Goal: Task Accomplishment & Management: Use online tool/utility

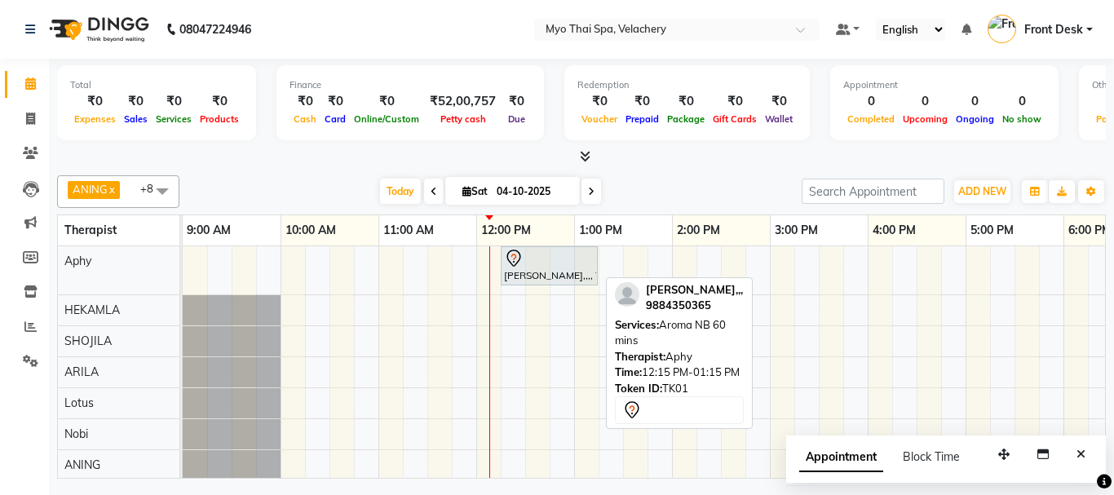
click at [571, 270] on div "[PERSON_NAME],,,, TK01, 12:15 PM-01:15 PM, Aroma NB 60 mins" at bounding box center [549, 266] width 94 height 34
select select "7"
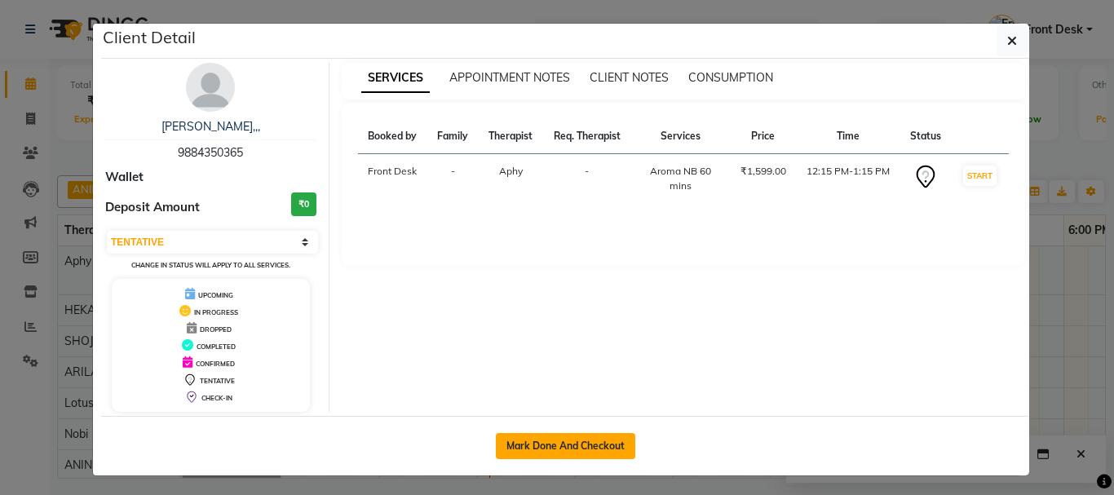
click at [556, 439] on button "Mark Done And Checkout" at bounding box center [565, 446] width 139 height 26
select select "service"
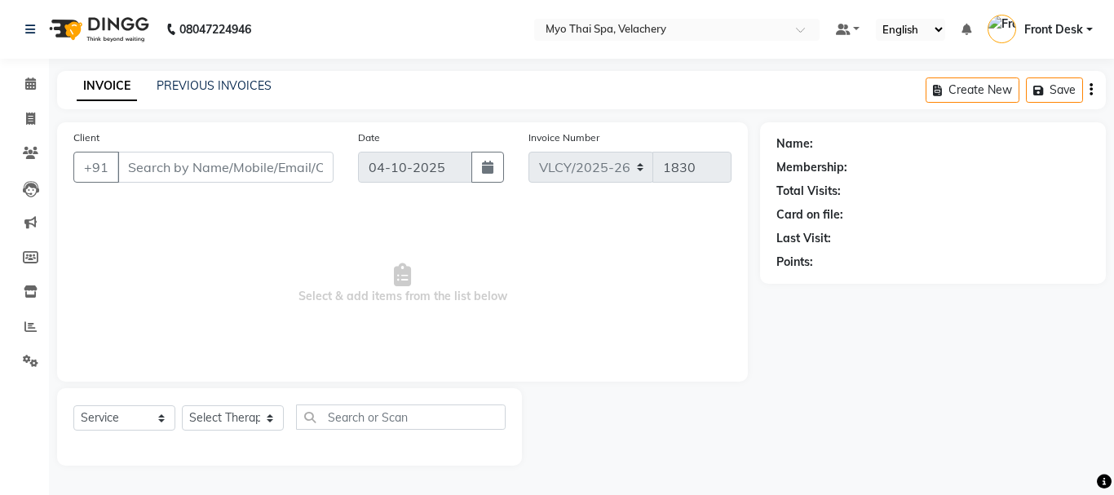
type input "9884350365"
select select "13474"
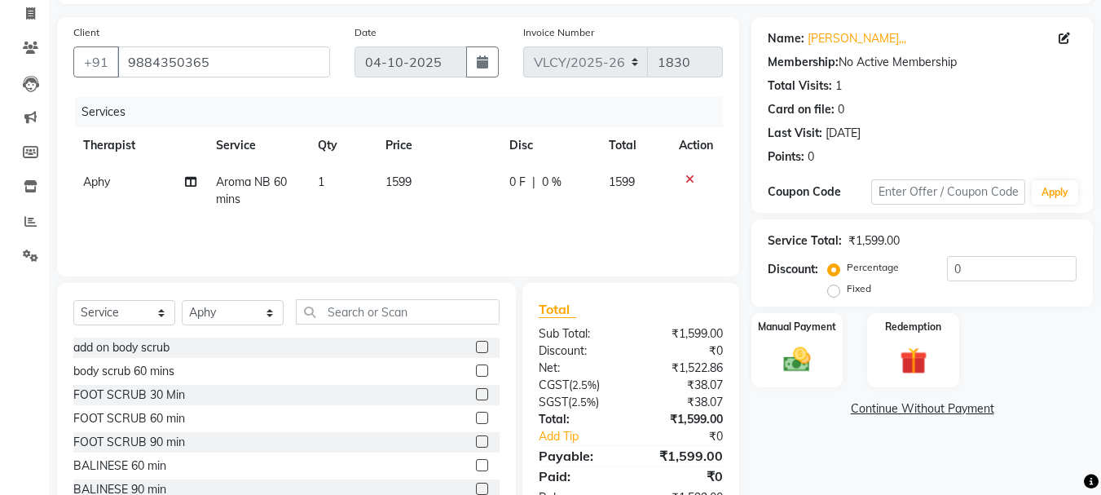
scroll to position [77, 0]
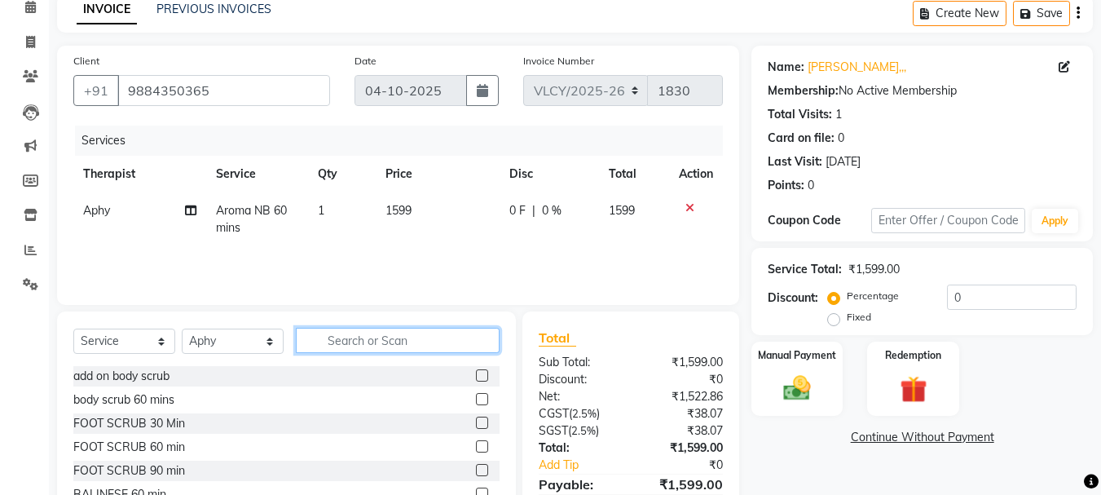
click at [360, 346] on input "text" at bounding box center [398, 340] width 204 height 25
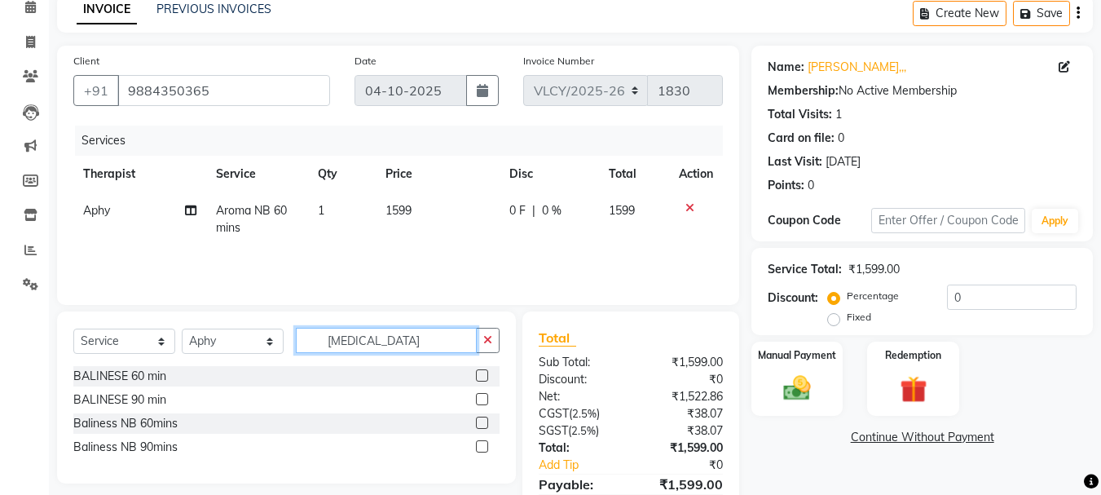
type input "[MEDICAL_DATA]"
click at [482, 424] on label at bounding box center [482, 423] width 12 height 12
click at [482, 424] on input "checkbox" at bounding box center [481, 423] width 11 height 11
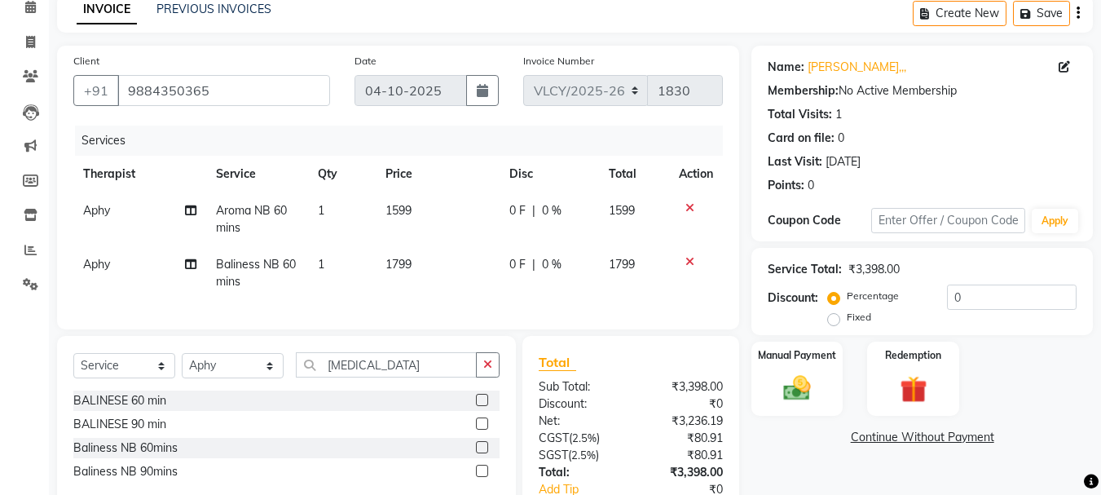
click at [691, 202] on icon at bounding box center [690, 207] width 9 height 11
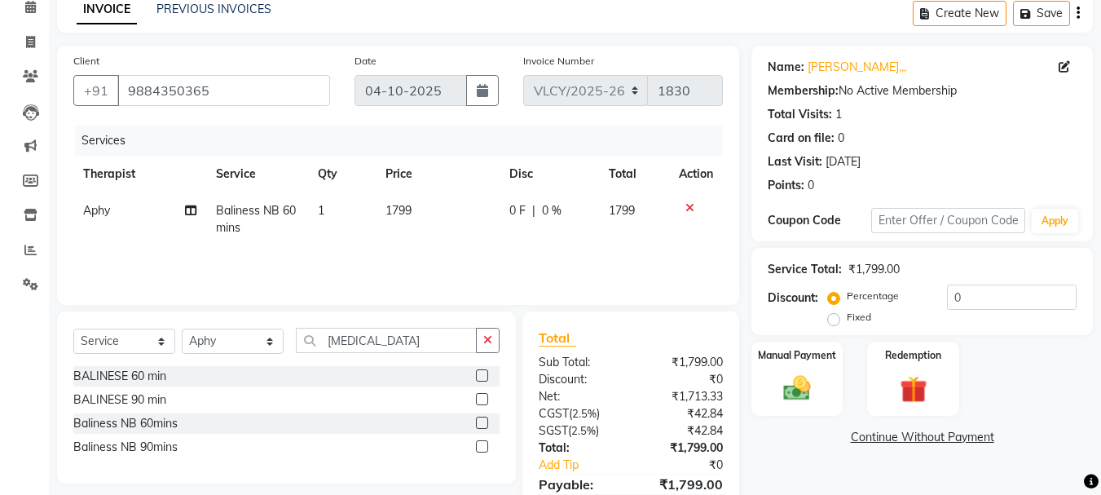
click at [479, 421] on label at bounding box center [482, 423] width 12 height 12
click at [479, 421] on input "checkbox" at bounding box center [481, 423] width 11 height 11
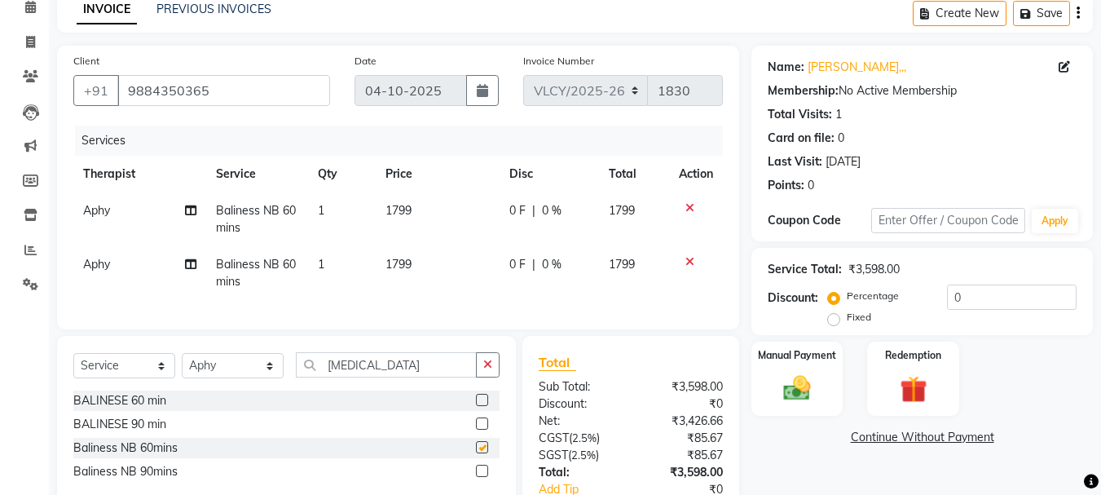
checkbox input "false"
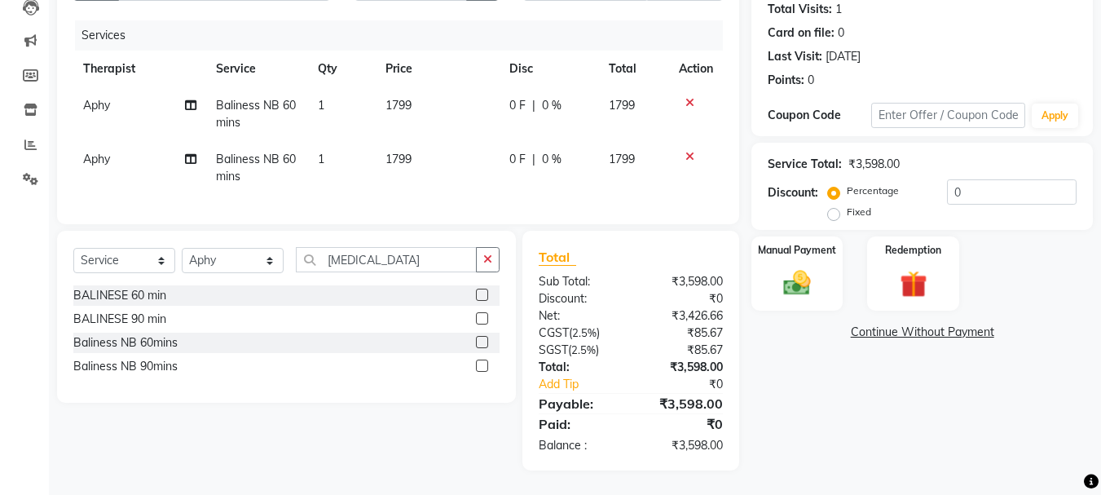
scroll to position [194, 0]
click at [792, 253] on div "Manual Payment" at bounding box center [797, 273] width 95 height 77
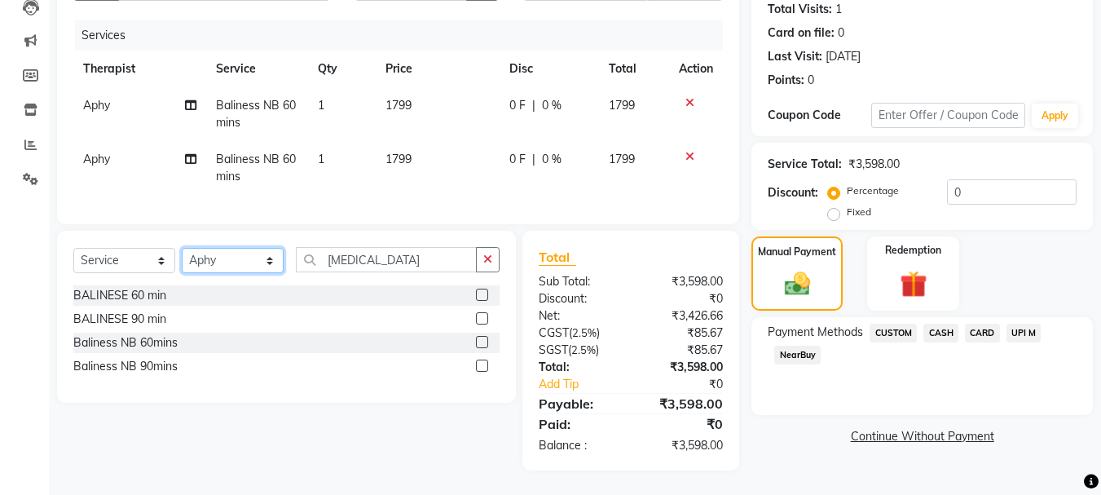
click at [269, 258] on select "Select Therapist ANING Aphy ARILA AYIN CHONCHON Front Desk HEKAMLA Lotus Nobi S…" at bounding box center [233, 260] width 102 height 25
select select "37459"
click at [182, 248] on select "Select Therapist ANING Aphy ARILA AYIN CHONCHON Front Desk HEKAMLA Lotus Nobi S…" at bounding box center [233, 260] width 102 height 25
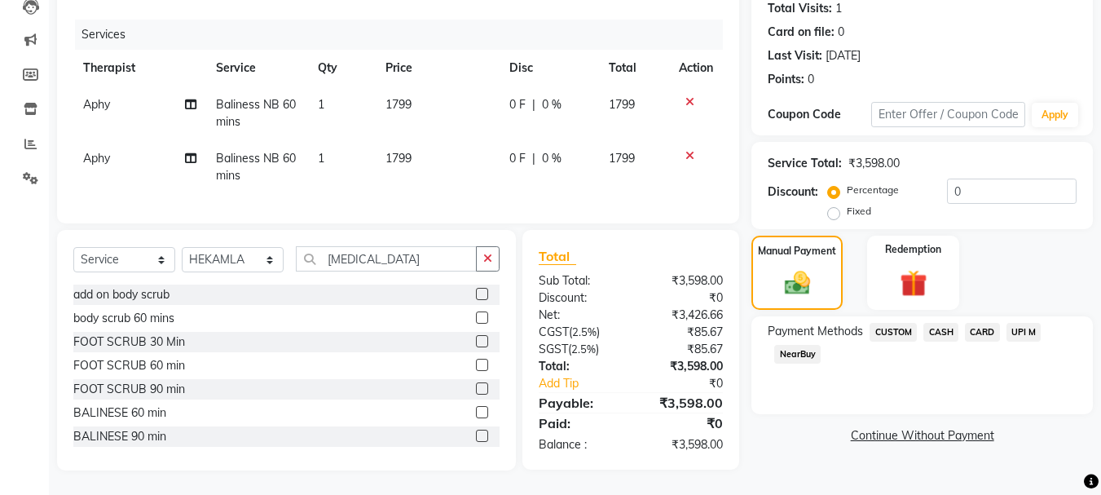
click at [97, 151] on span "Aphy" at bounding box center [96, 158] width 27 height 15
select select "13474"
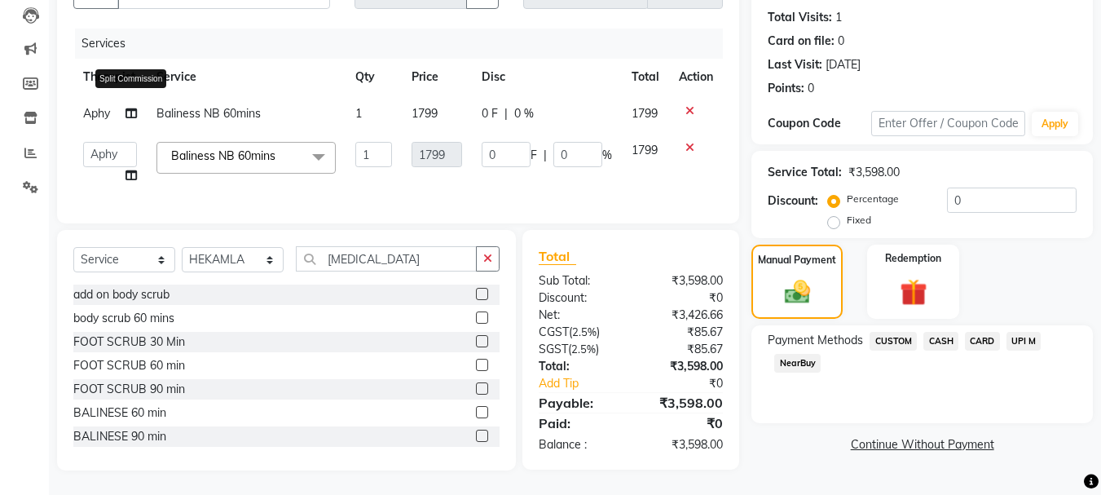
click at [126, 108] on icon at bounding box center [131, 113] width 11 height 11
select select "13474"
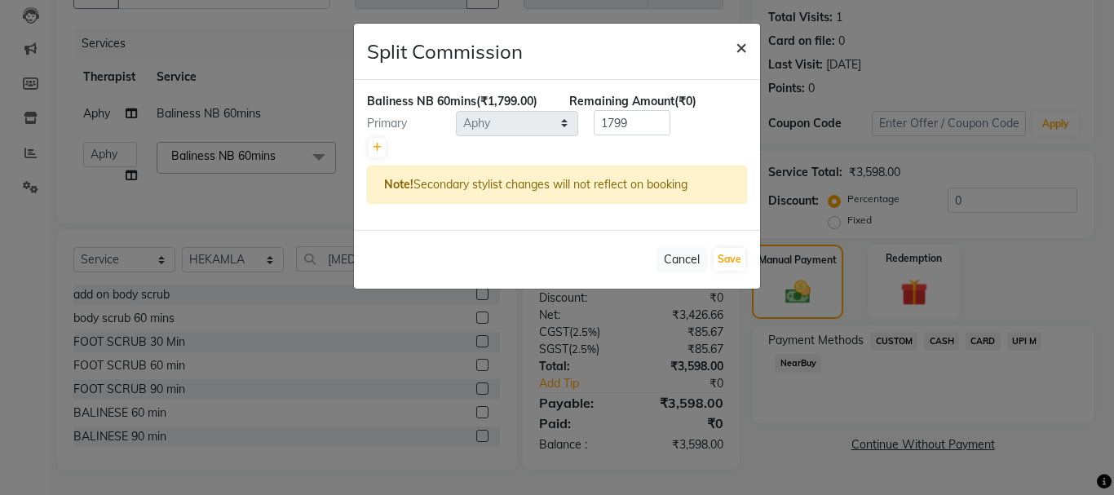
click at [742, 47] on span "×" at bounding box center [740, 46] width 11 height 24
click at [742, 47] on button "×" at bounding box center [740, 47] width 37 height 46
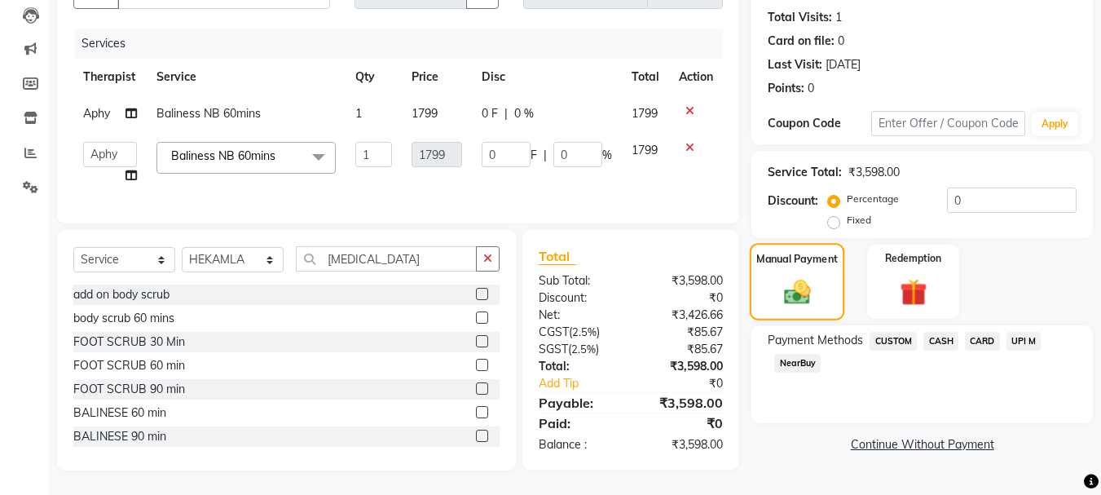
click at [783, 251] on label "Manual Payment" at bounding box center [798, 258] width 82 height 15
click at [270, 258] on select "Select Therapist ANING Aphy ARILA AYIN CHONCHON Front Desk HEKAMLA Lotus Nobi S…" at bounding box center [233, 259] width 102 height 25
click at [182, 247] on select "Select Therapist ANING Aphy ARILA AYIN CHONCHON Front Desk HEKAMLA Lotus Nobi S…" at bounding box center [233, 259] width 102 height 25
click at [360, 258] on input "[MEDICAL_DATA]" at bounding box center [386, 258] width 181 height 25
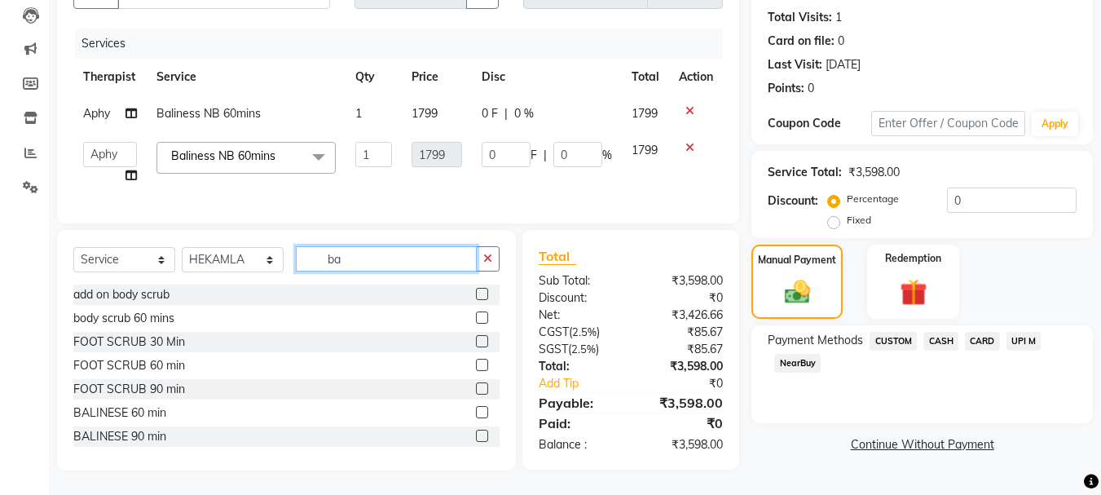
type input "b"
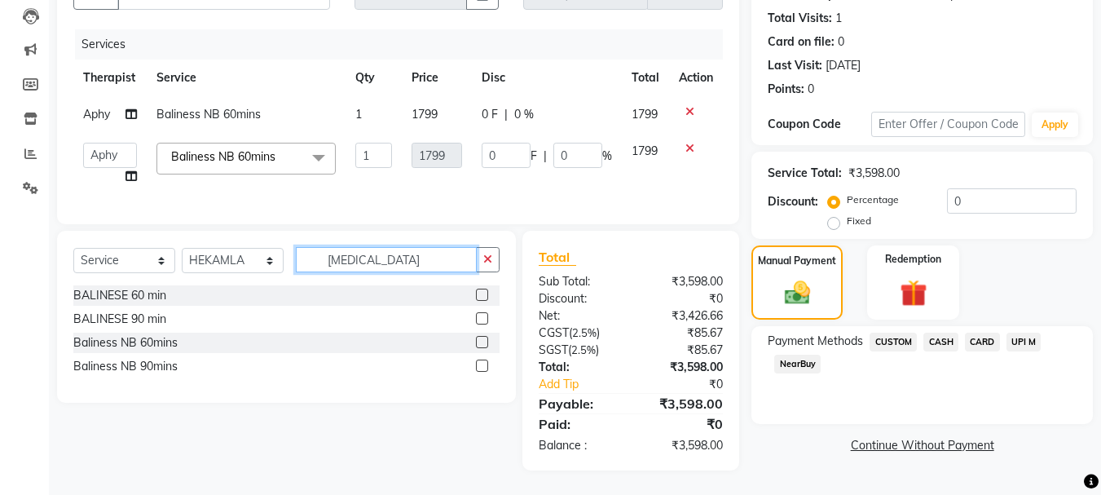
scroll to position [185, 0]
type input "bali"
click at [480, 336] on label at bounding box center [482, 342] width 12 height 12
click at [480, 337] on input "checkbox" at bounding box center [481, 342] width 11 height 11
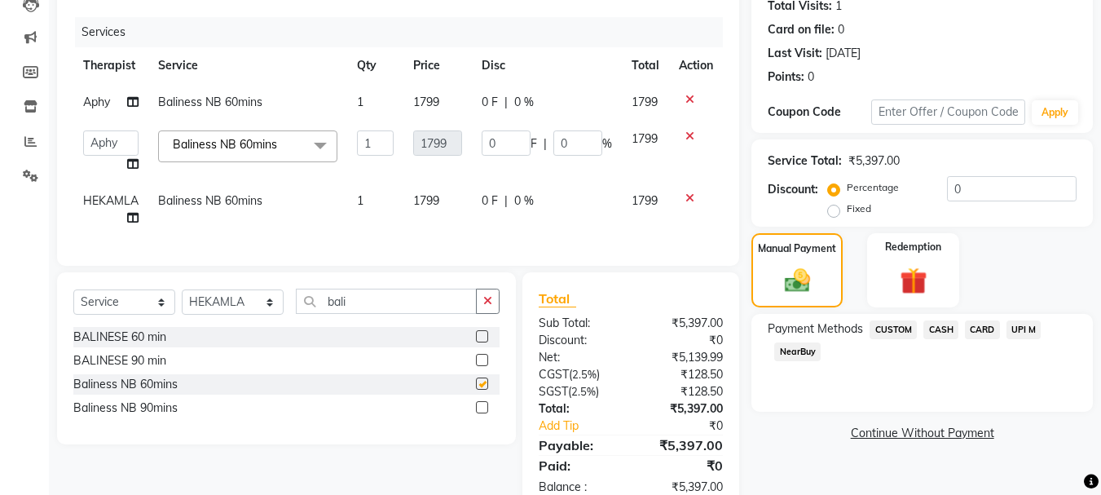
checkbox input "false"
click at [690, 98] on icon at bounding box center [690, 99] width 9 height 11
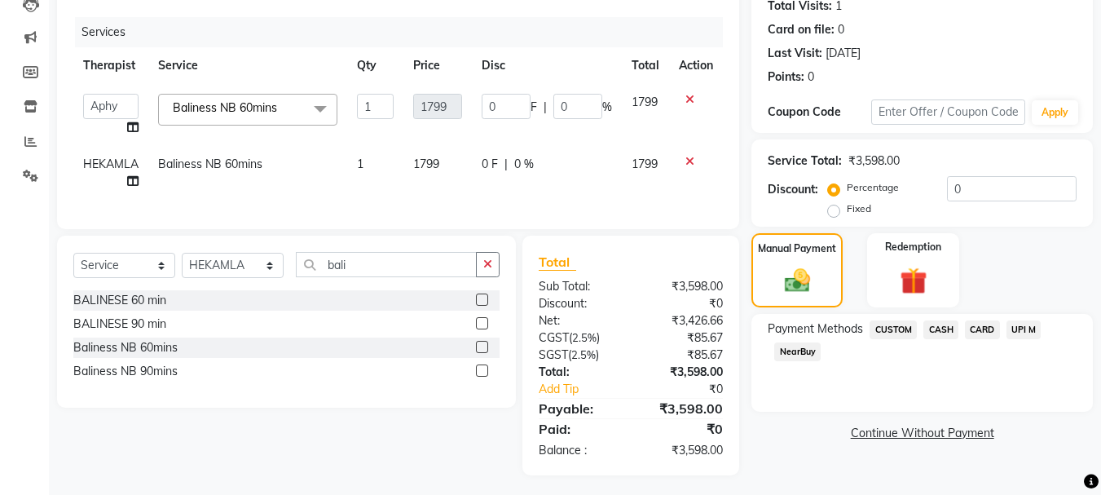
click at [977, 324] on span "CARD" at bounding box center [982, 329] width 35 height 19
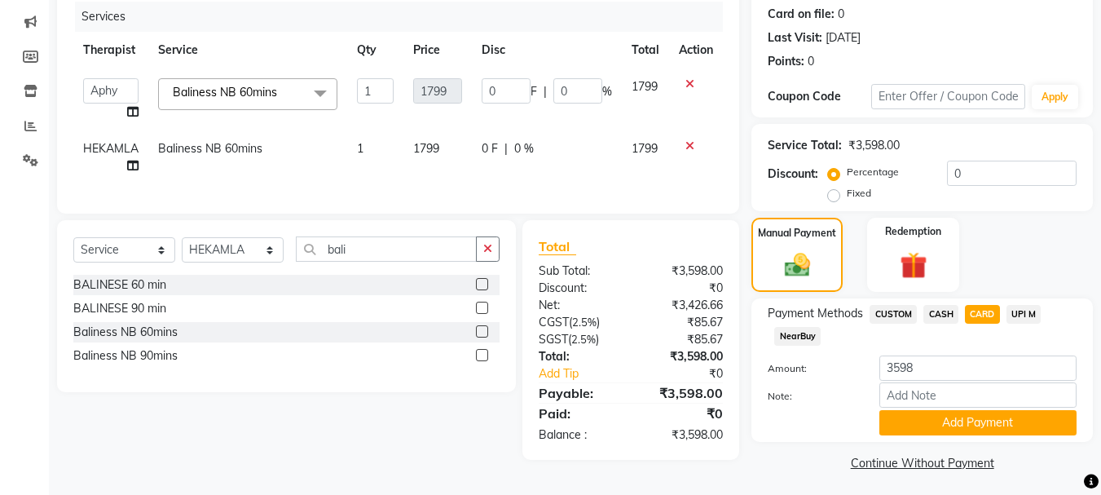
scroll to position [205, 0]
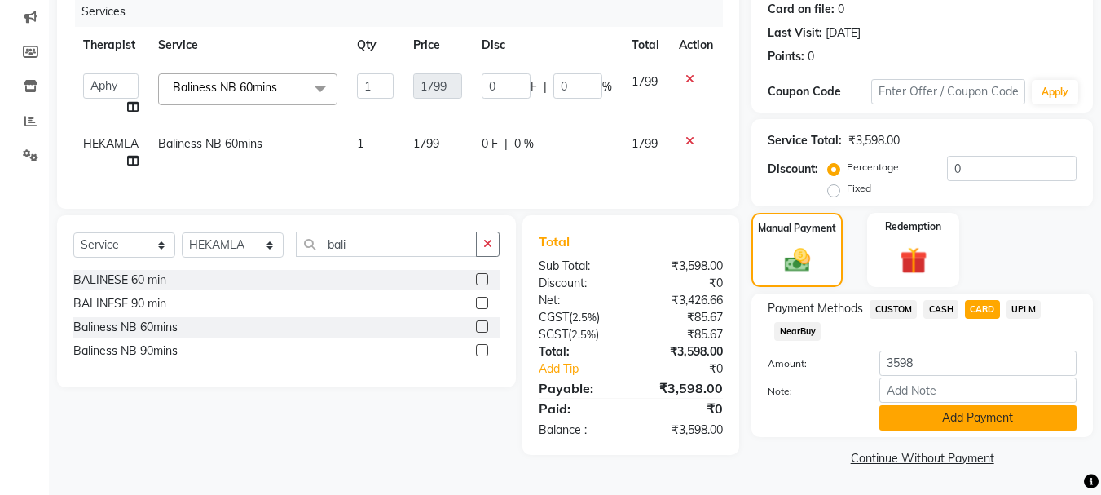
click at [935, 421] on button "Add Payment" at bounding box center [978, 417] width 197 height 25
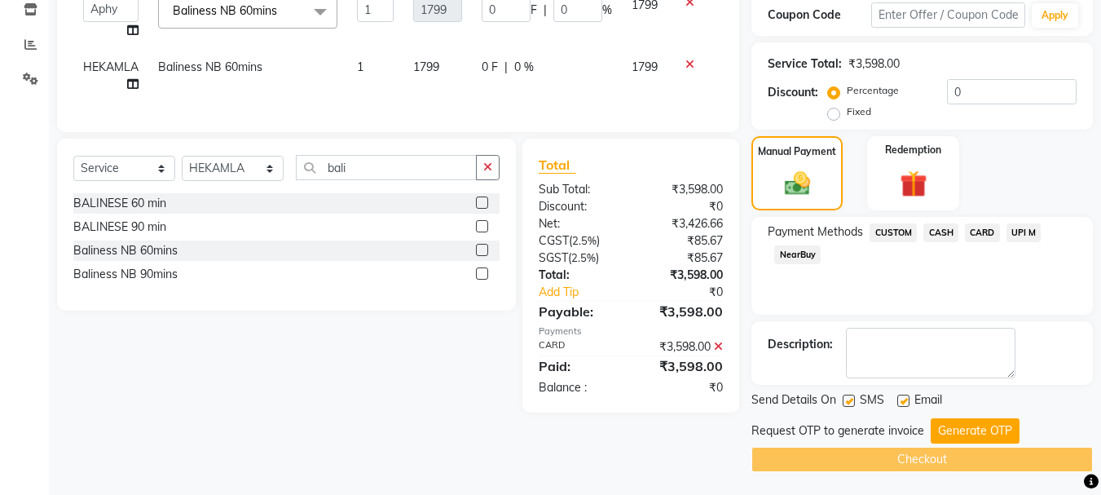
scroll to position [284, 0]
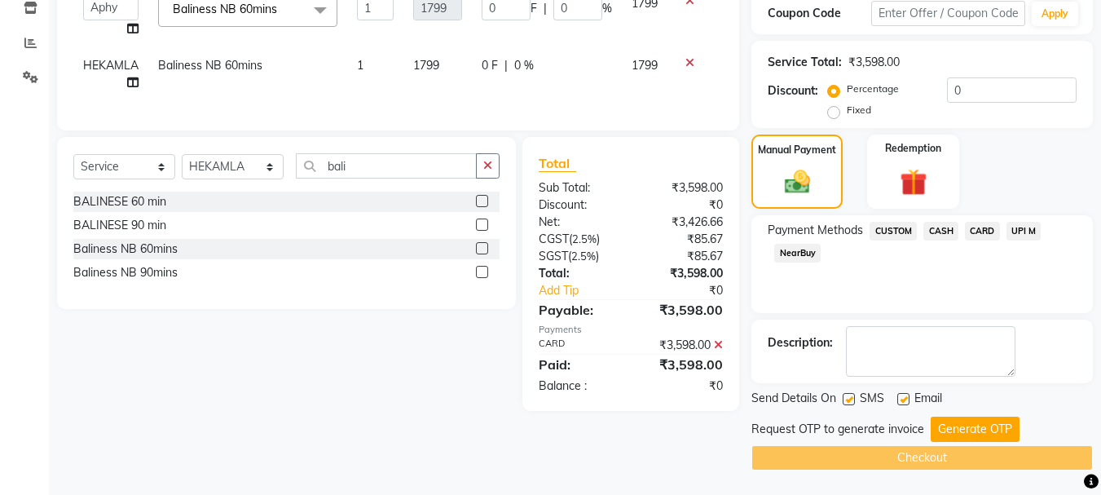
click at [955, 433] on button "Generate OTP" at bounding box center [975, 429] width 89 height 25
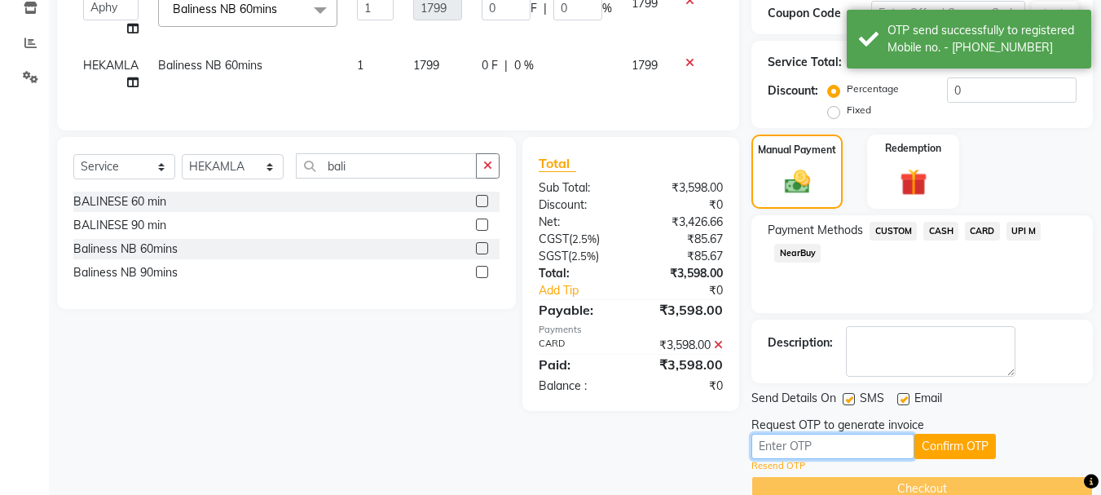
click at [851, 452] on input "text" at bounding box center [833, 446] width 163 height 25
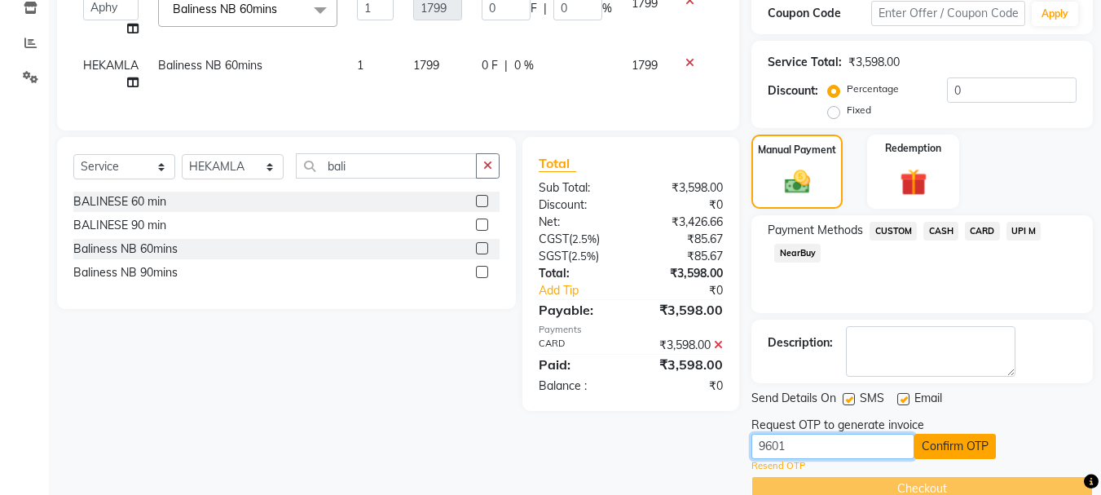
type input "9601"
click at [955, 445] on button "Confirm OTP" at bounding box center [956, 446] width 82 height 25
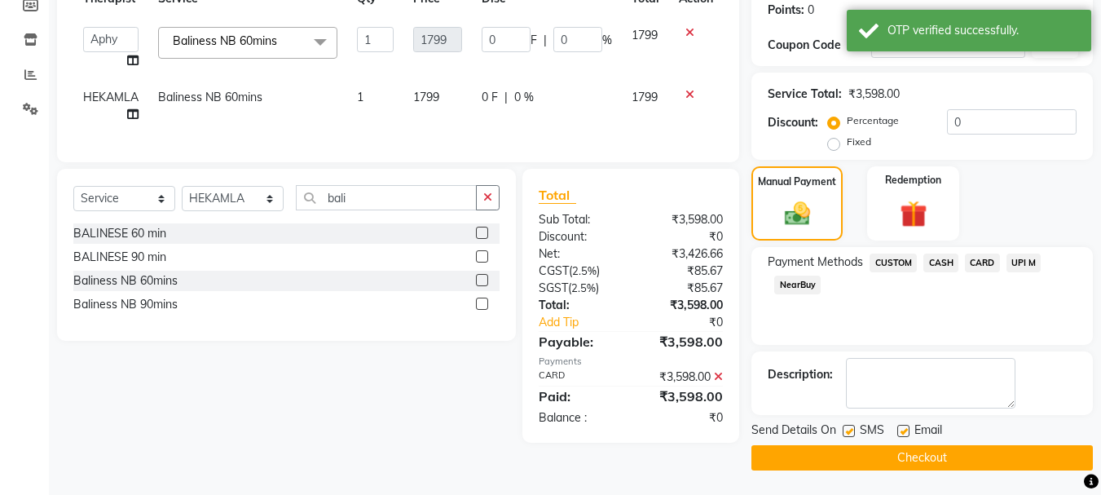
click at [907, 453] on button "Checkout" at bounding box center [923, 457] width 342 height 25
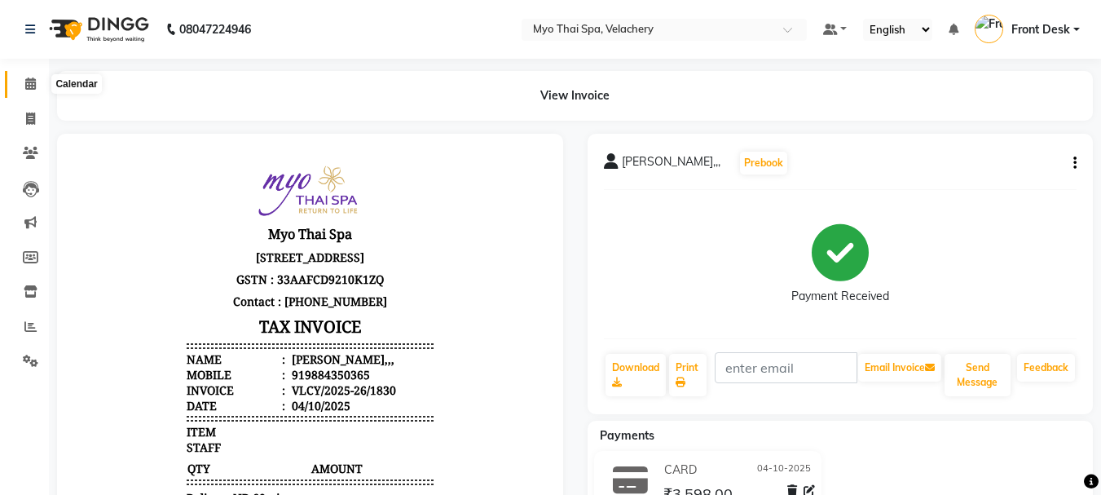
click at [23, 80] on span at bounding box center [30, 84] width 29 height 19
